Goal: Transaction & Acquisition: Purchase product/service

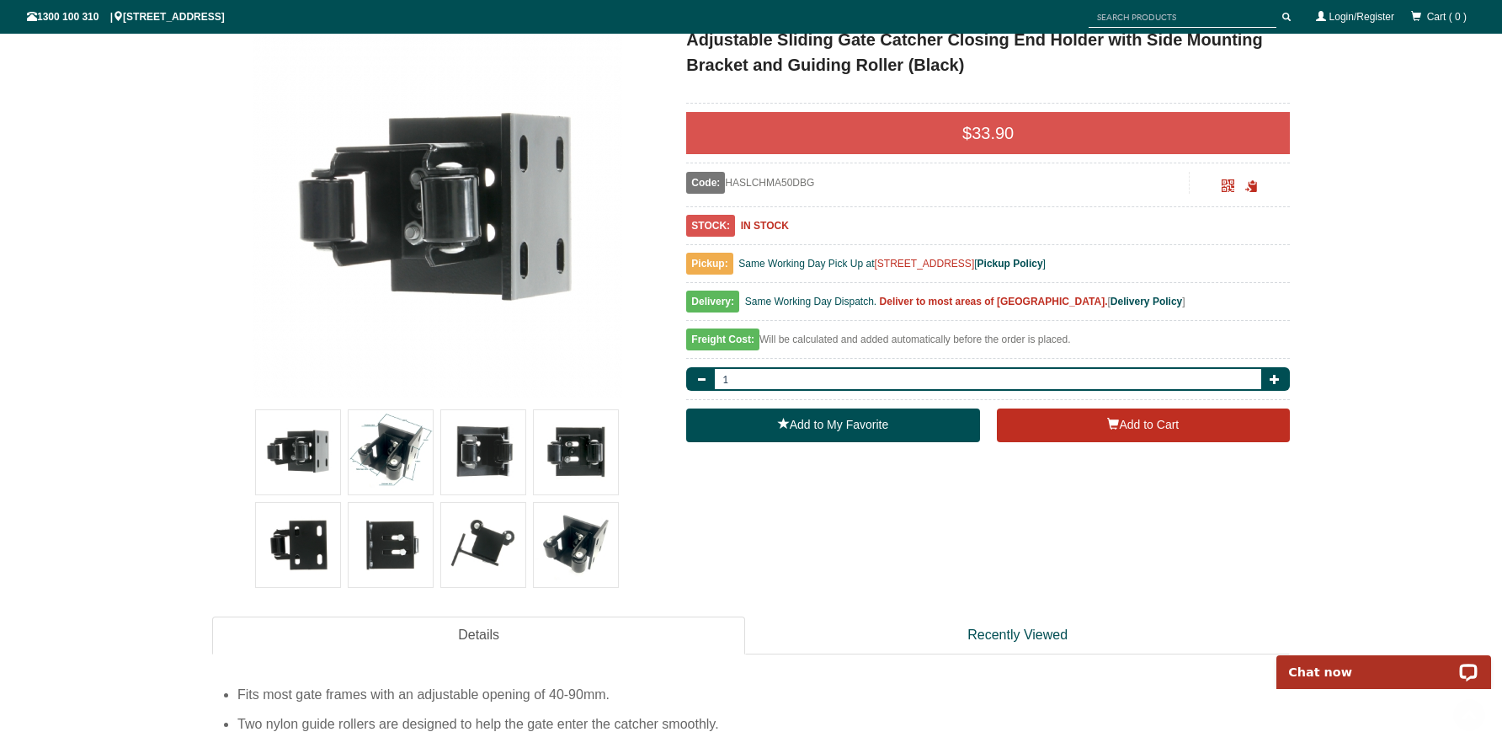
scroll to position [269, 0]
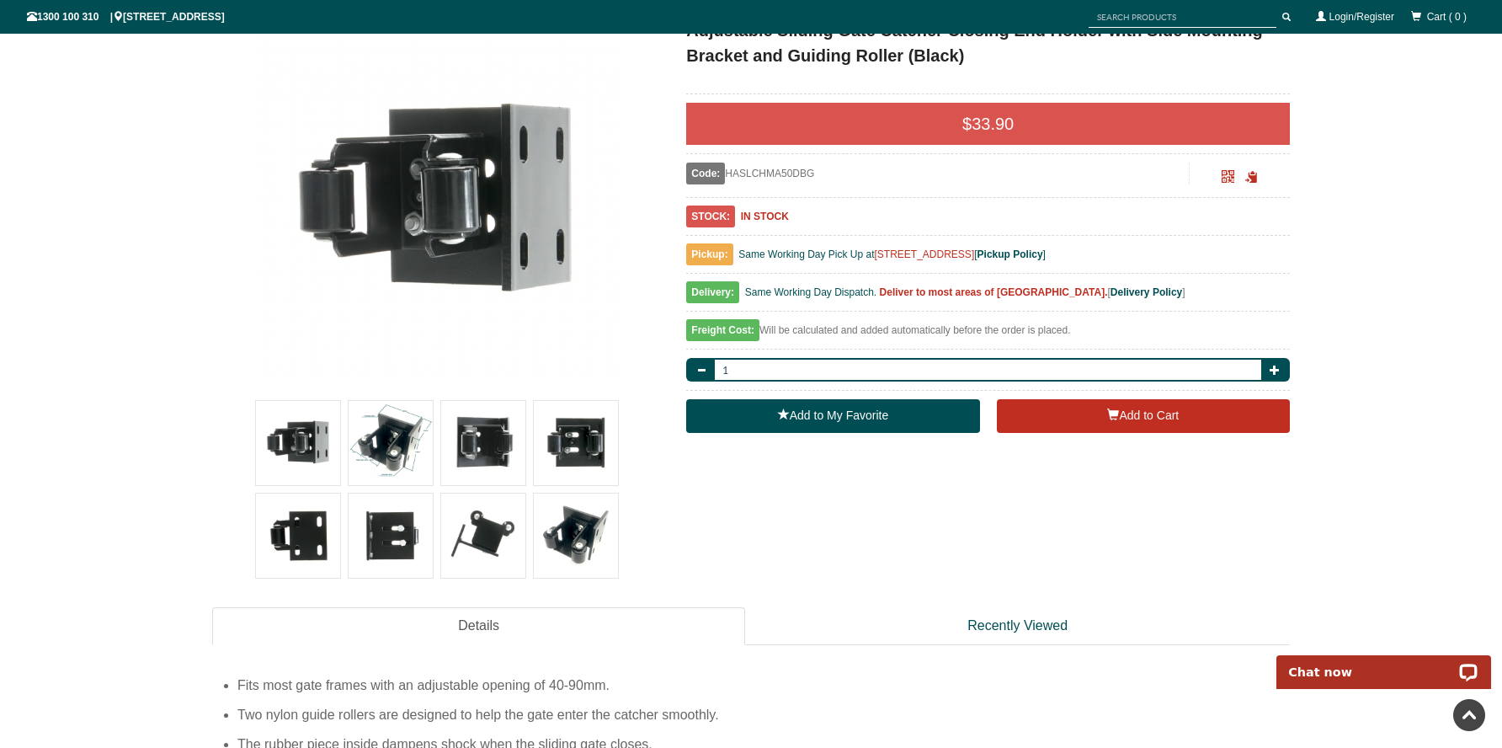
click at [467, 546] on img at bounding box center [483, 536] width 84 height 84
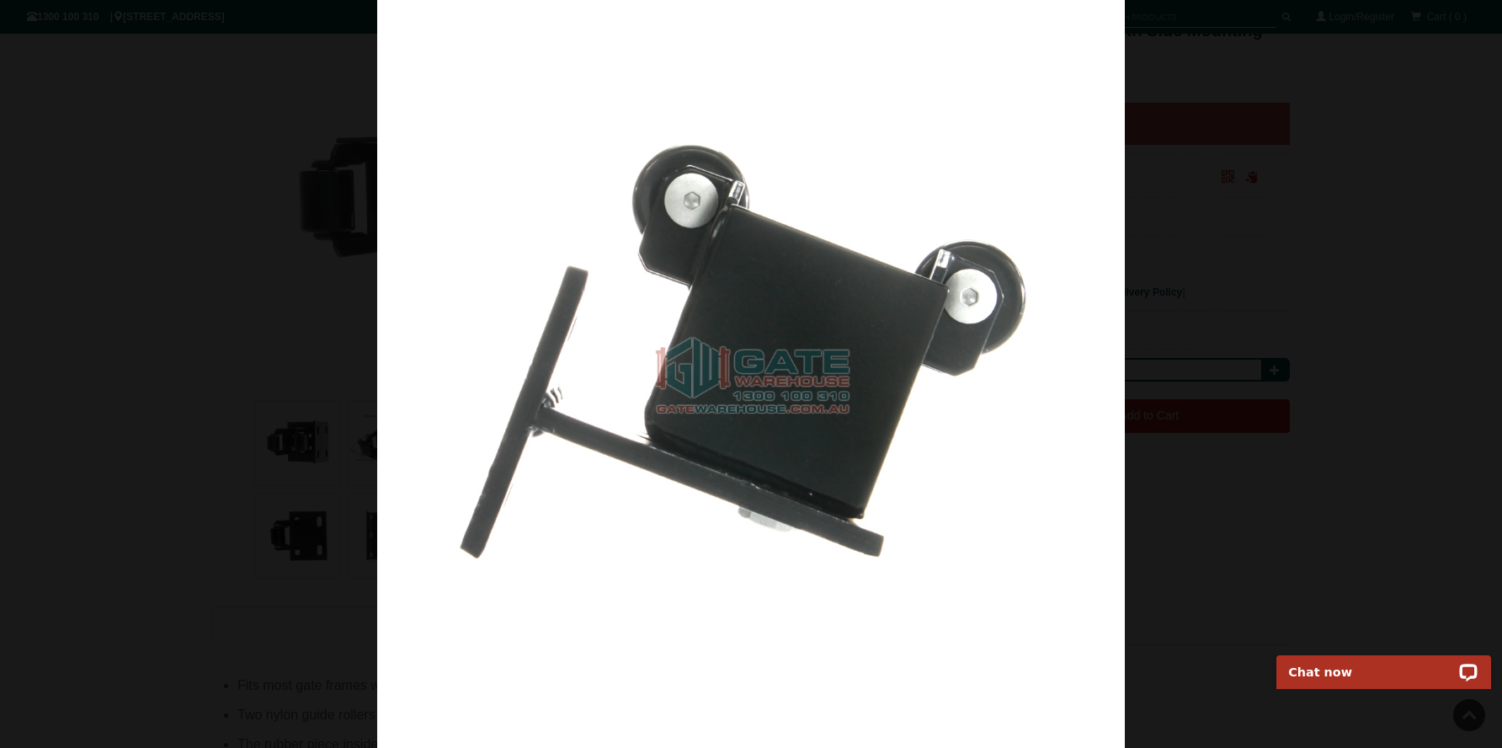
click at [193, 481] on div at bounding box center [751, 374] width 1502 height 748
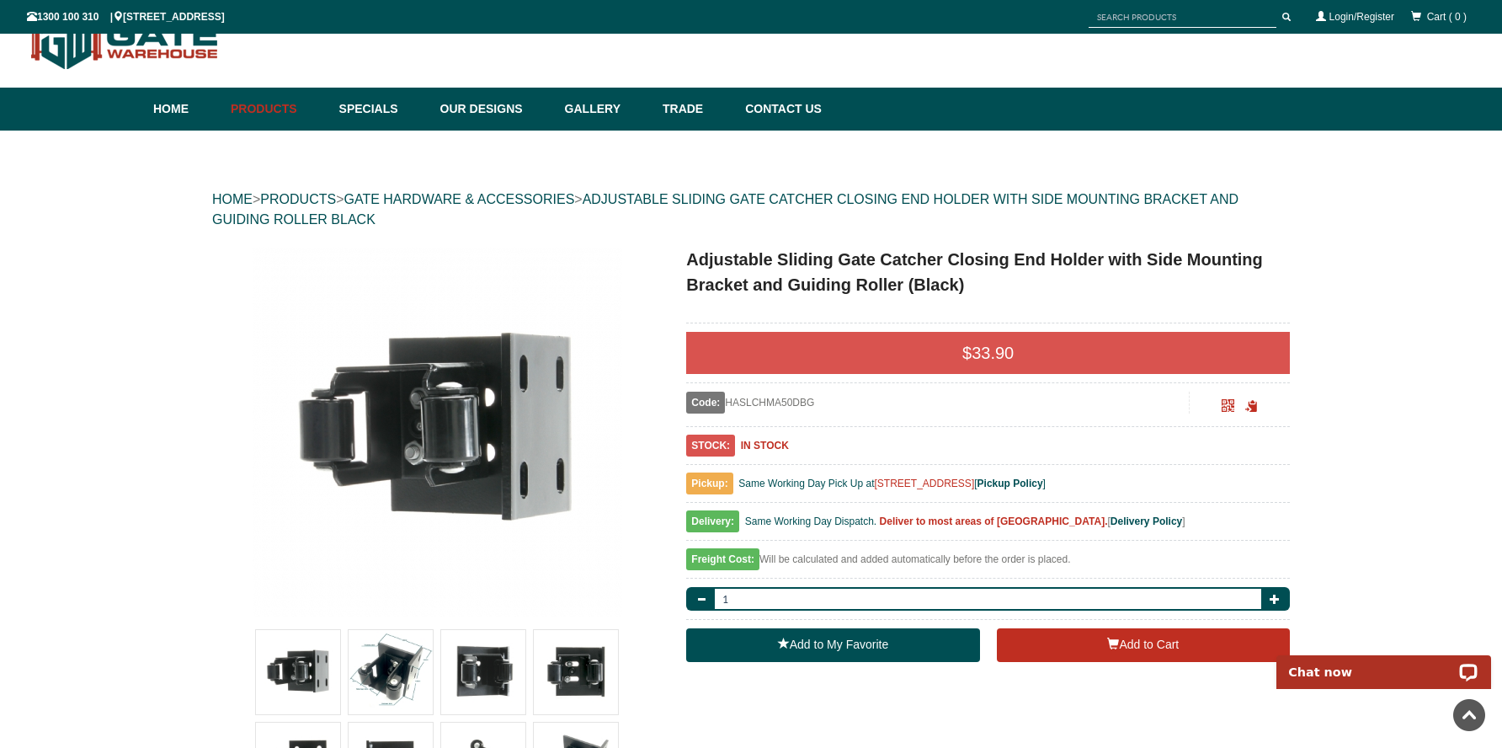
scroll to position [0, 0]
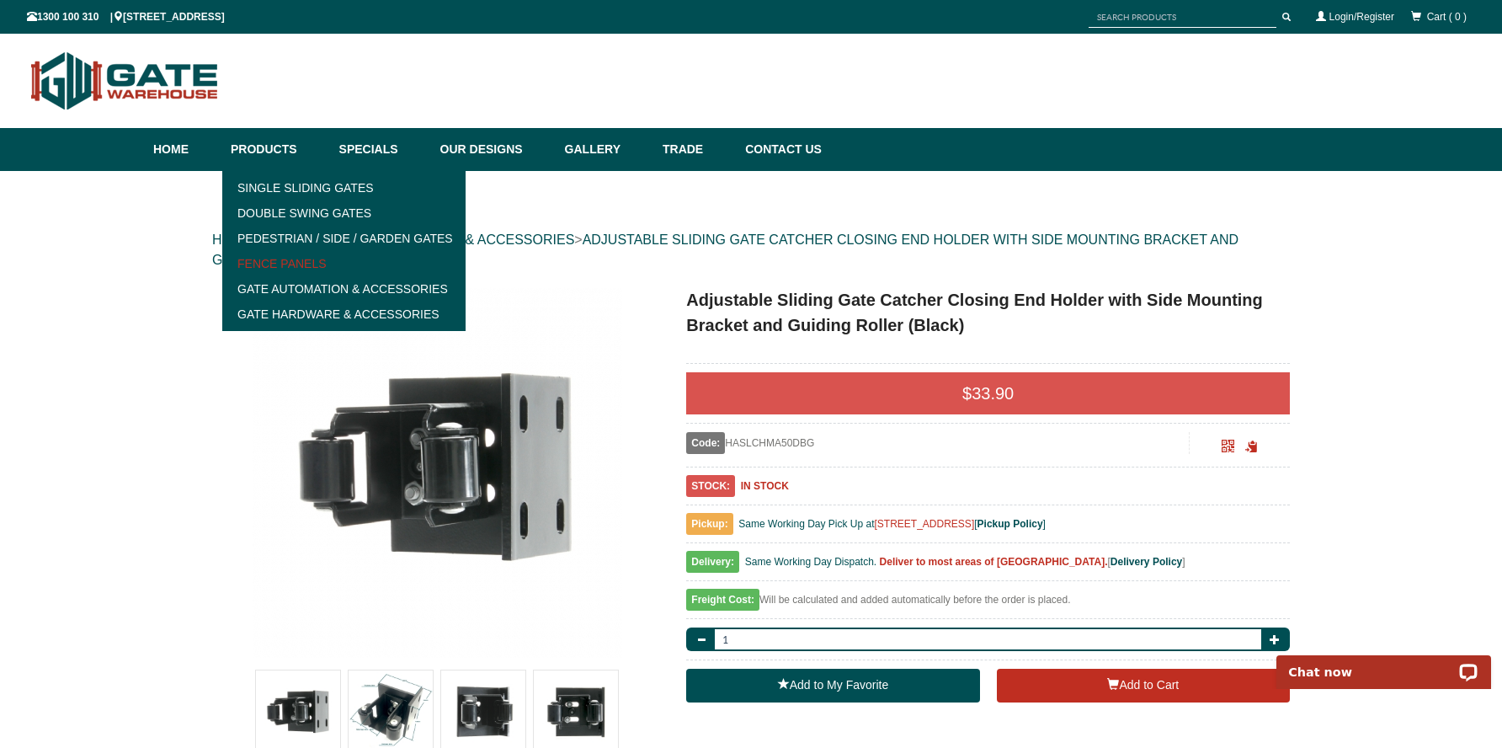
click at [286, 262] on link "Fence Panels" at bounding box center [343, 263] width 233 height 25
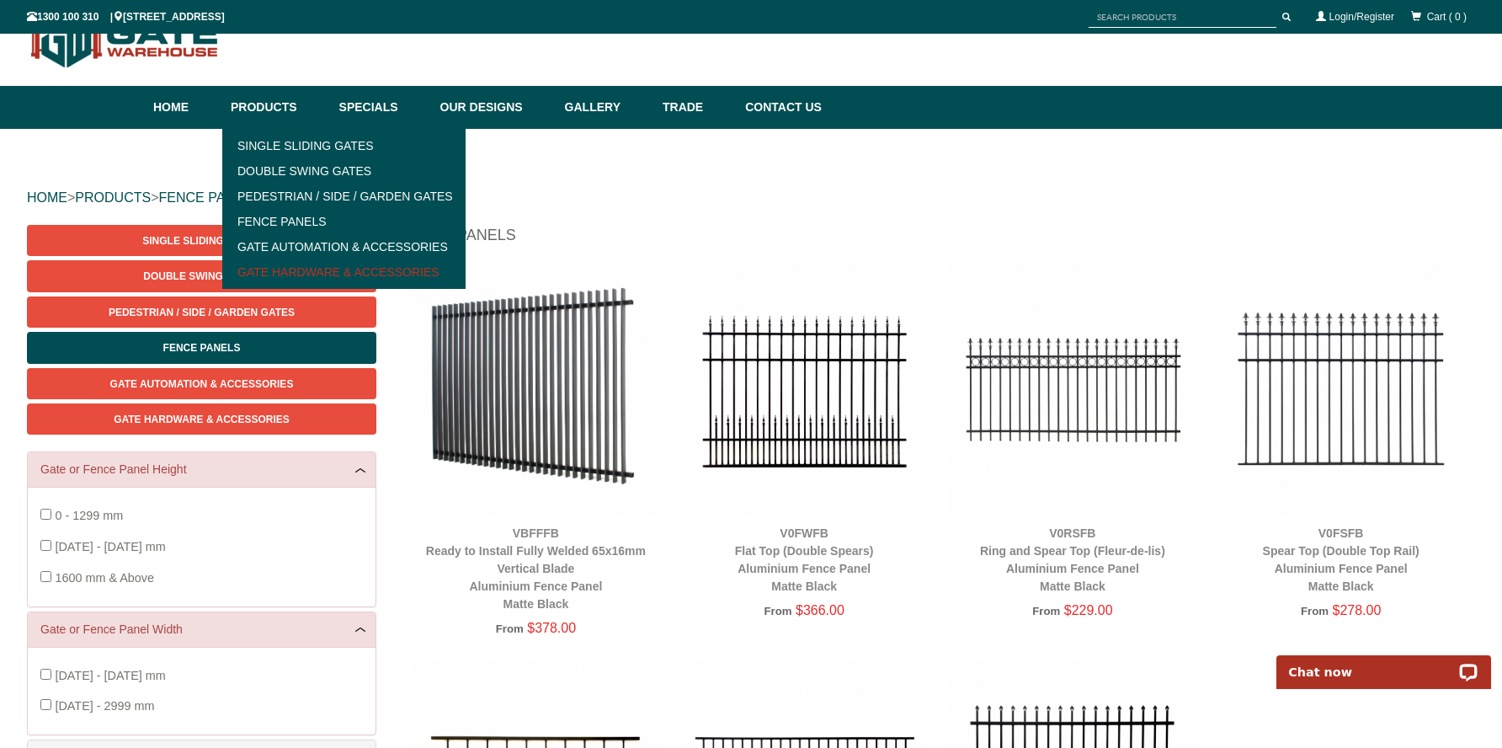
click at [352, 265] on link "Gate Hardware & Accessories" at bounding box center [343, 271] width 233 height 25
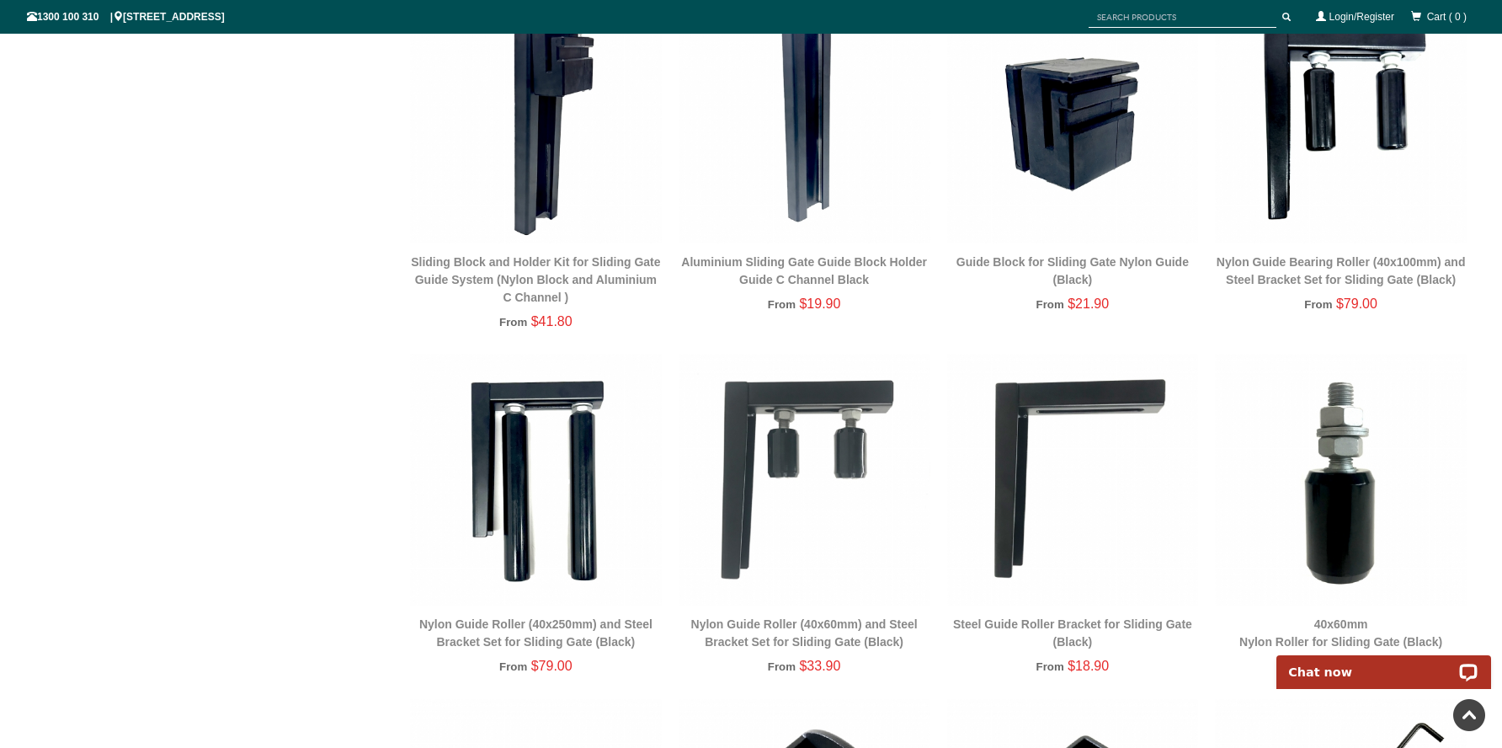
scroll to position [2027, 0]
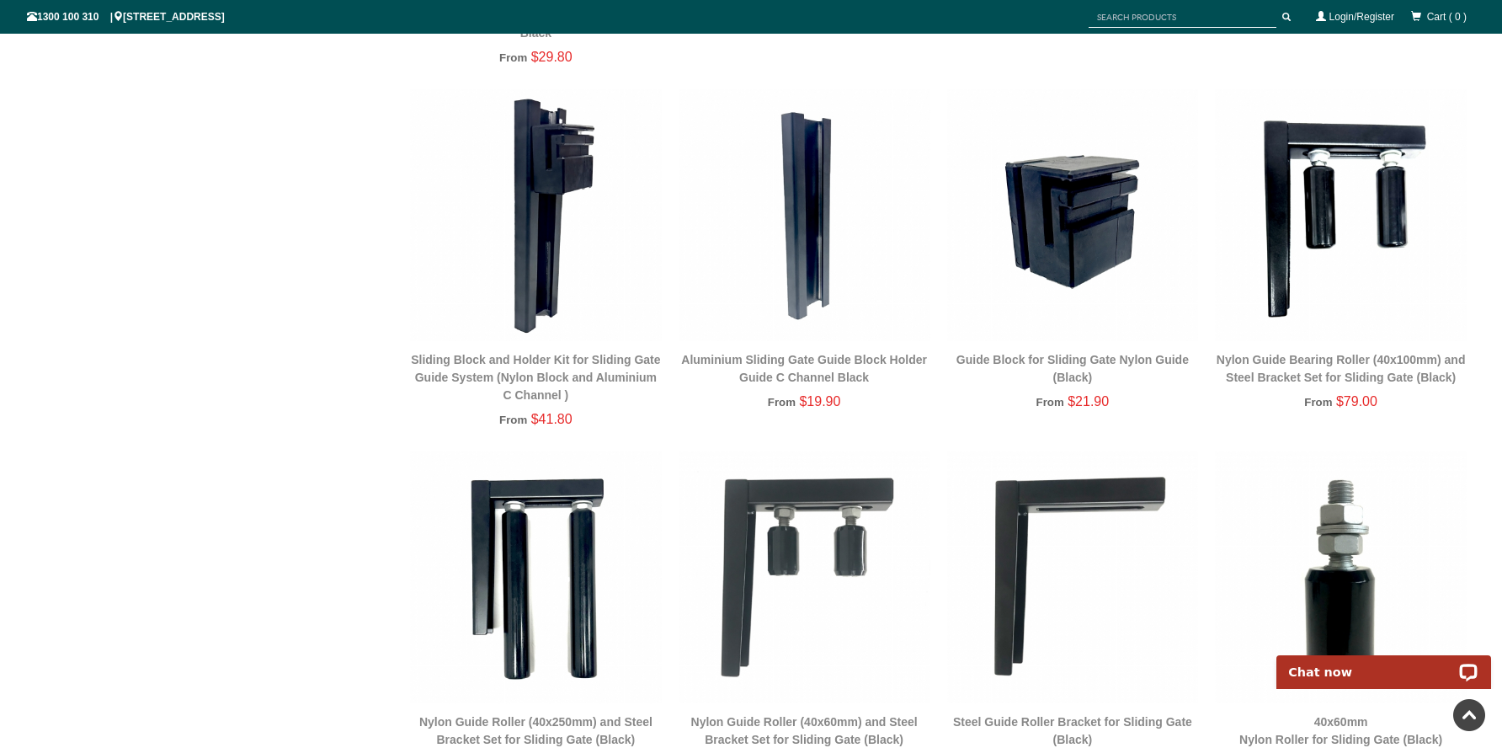
click at [1326, 172] on img at bounding box center [1341, 215] width 252 height 252
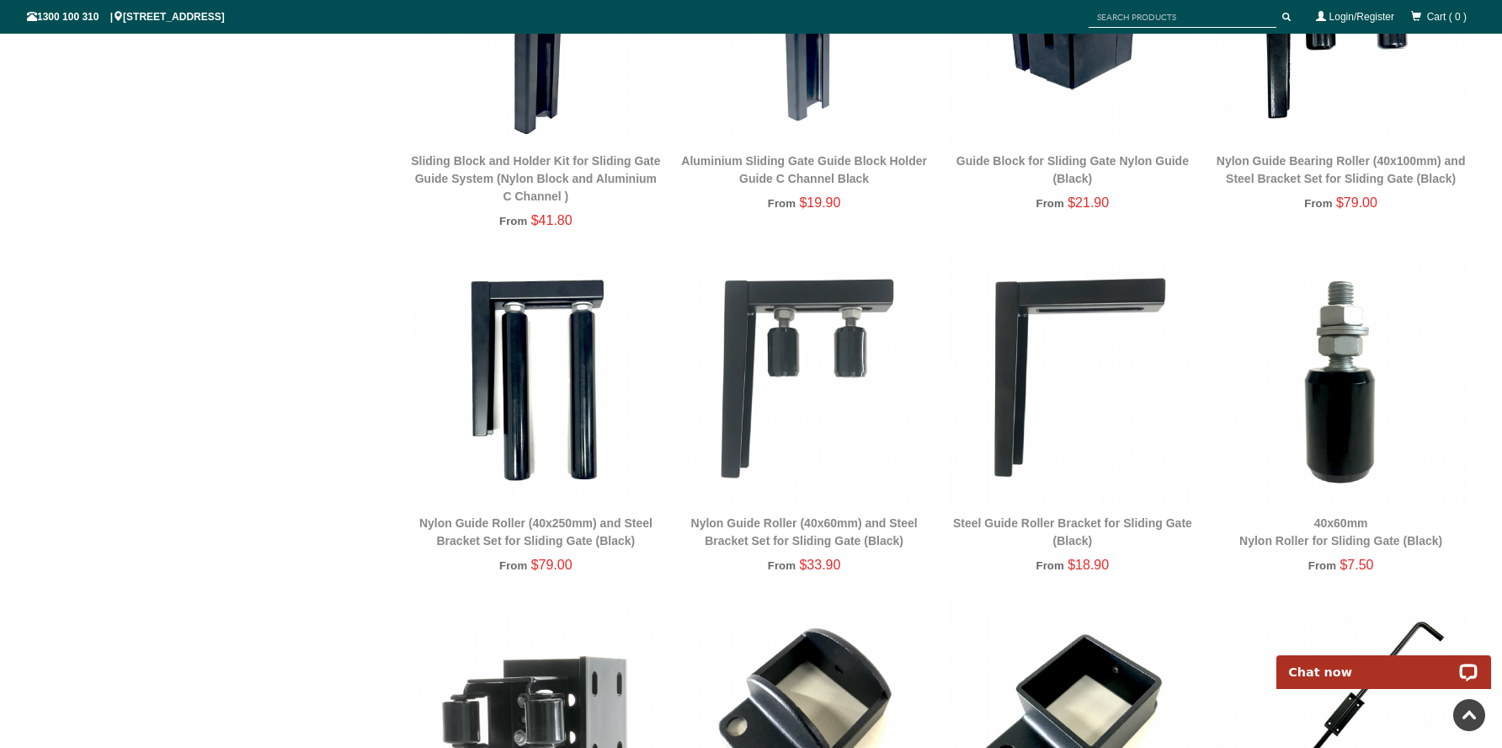
scroll to position [2254, 0]
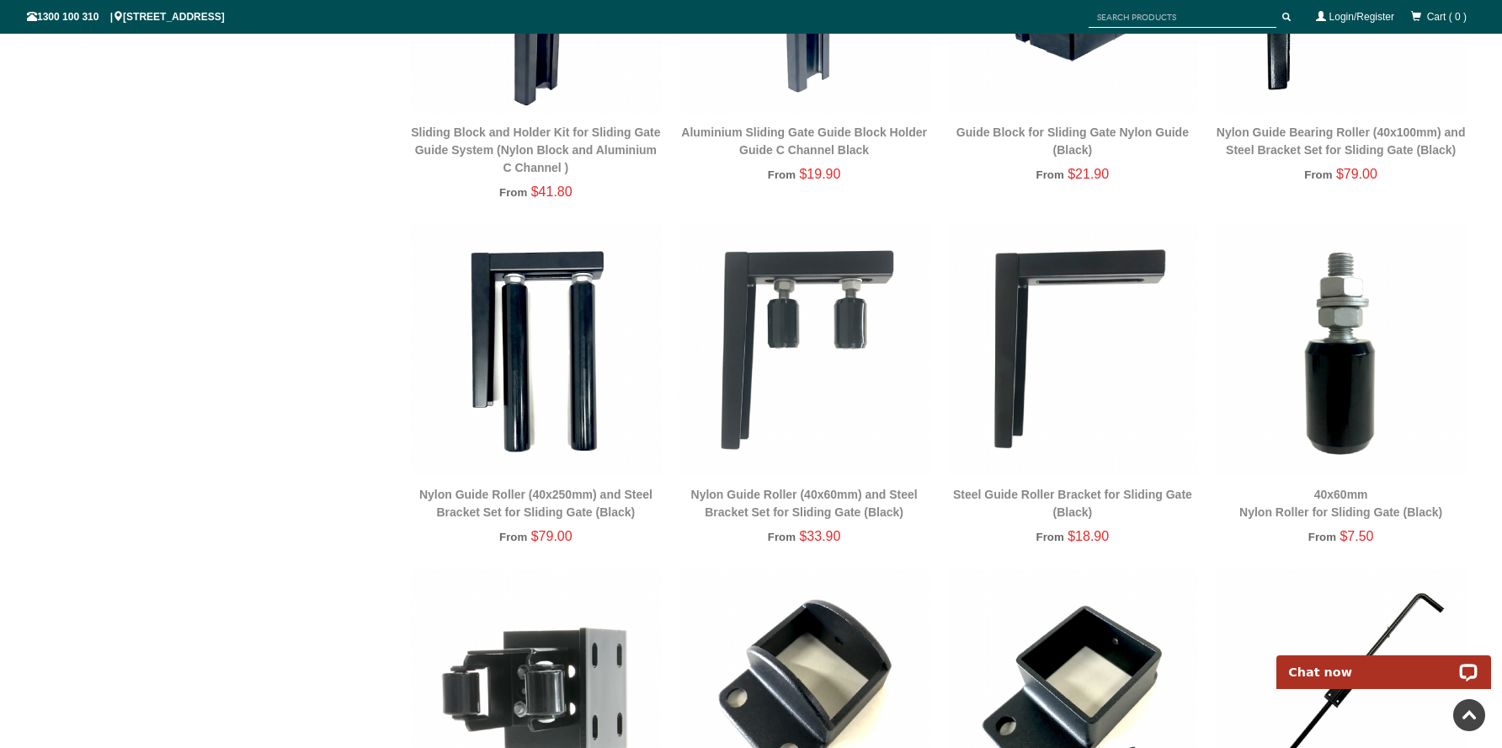
click at [539, 324] on img at bounding box center [536, 350] width 252 height 252
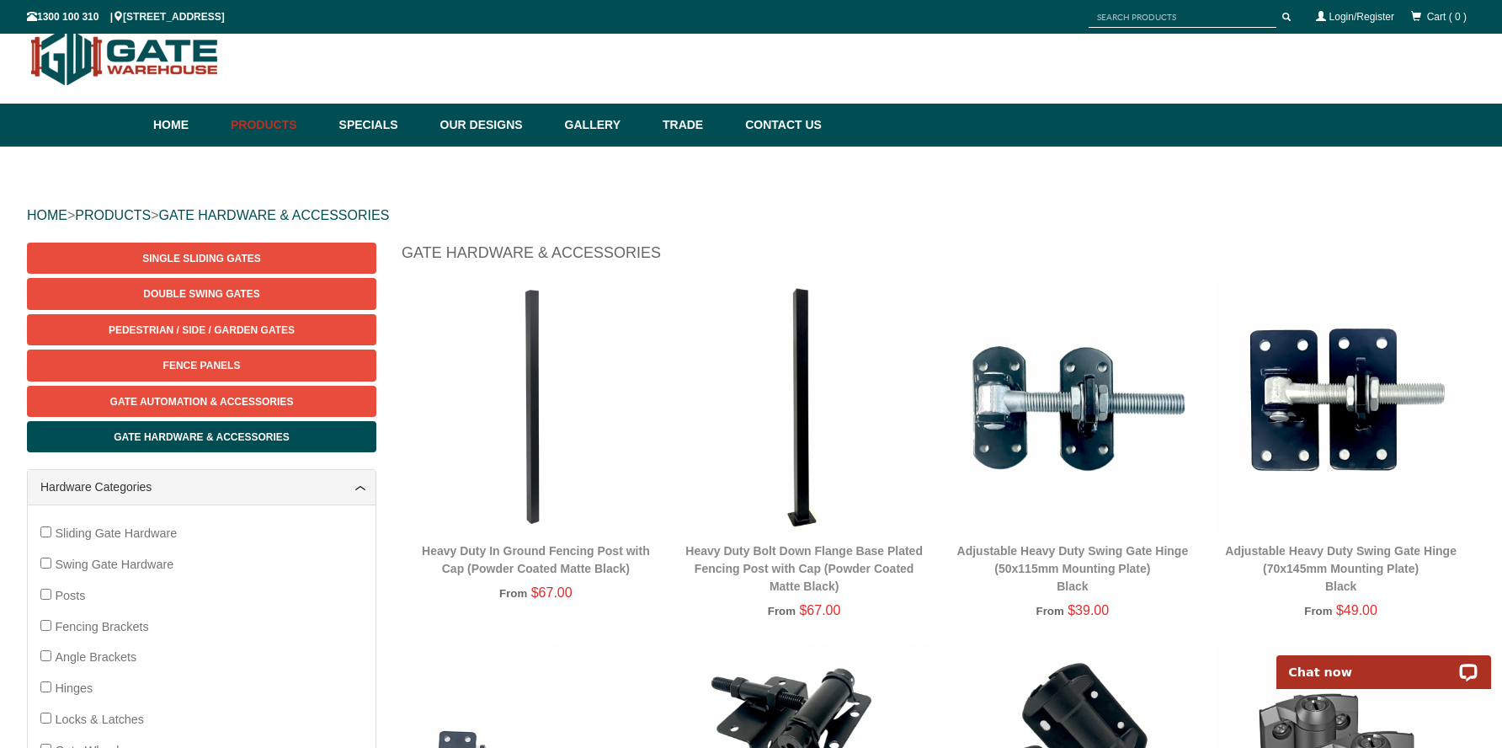
scroll to position [0, 0]
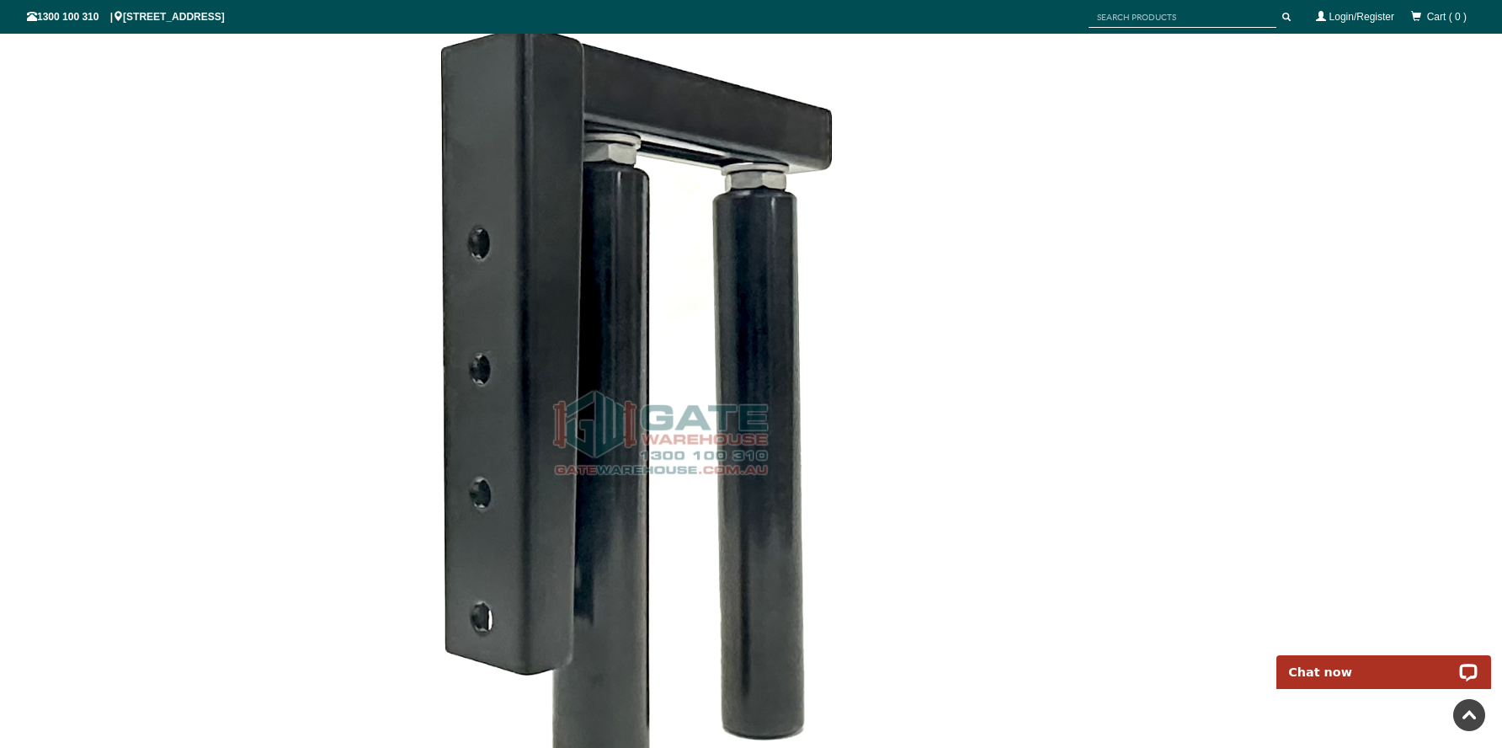
scroll to position [2121, 0]
